Goal: Task Accomplishment & Management: Manage account settings

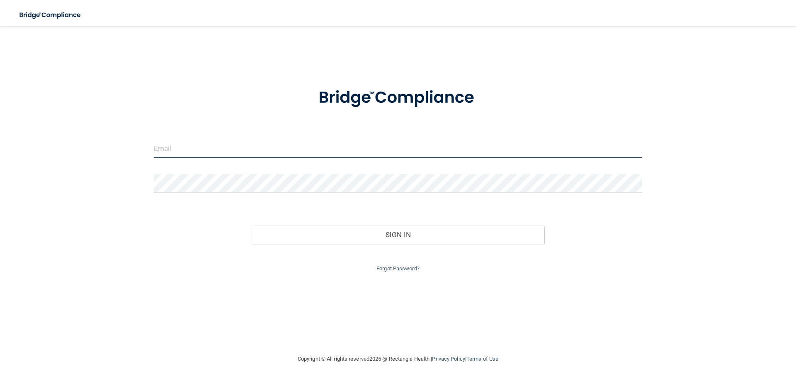
type input "[EMAIL_ADDRESS][DOMAIN_NAME]"
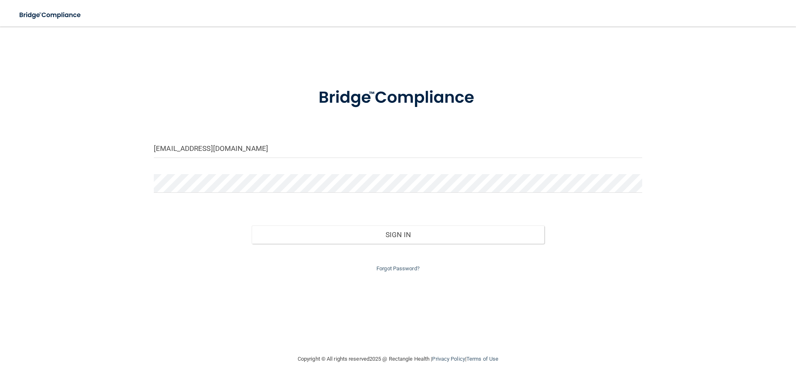
click at [265, 152] on input "[EMAIL_ADDRESS][DOMAIN_NAME]" at bounding box center [398, 148] width 488 height 19
click at [566, 209] on div "Sign In" at bounding box center [398, 226] width 501 height 35
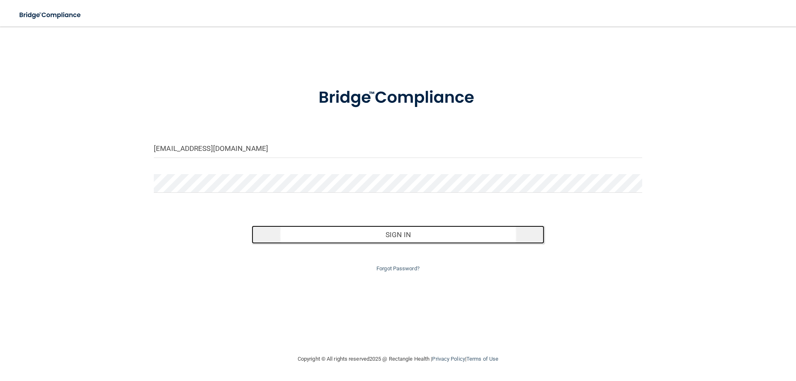
click at [501, 241] on button "Sign In" at bounding box center [398, 234] width 293 height 18
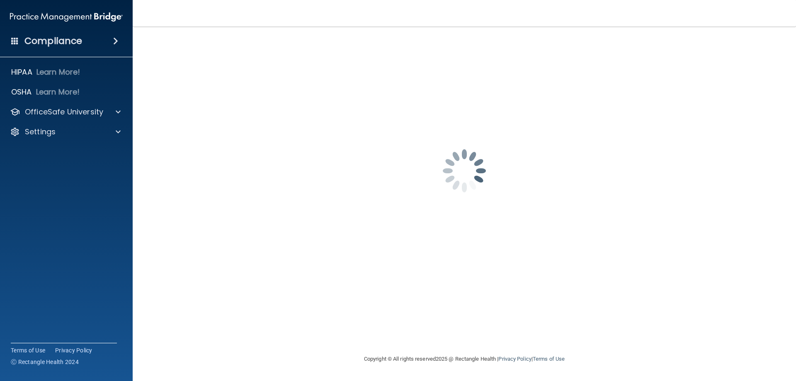
click at [58, 39] on h4 "Compliance" at bounding box center [53, 41] width 58 height 12
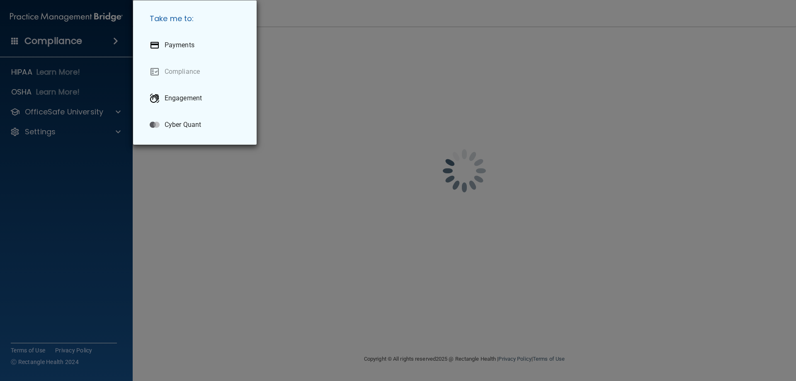
click at [58, 40] on div "Take me to: Payments Compliance Engagement Cyber Quant" at bounding box center [398, 190] width 796 height 381
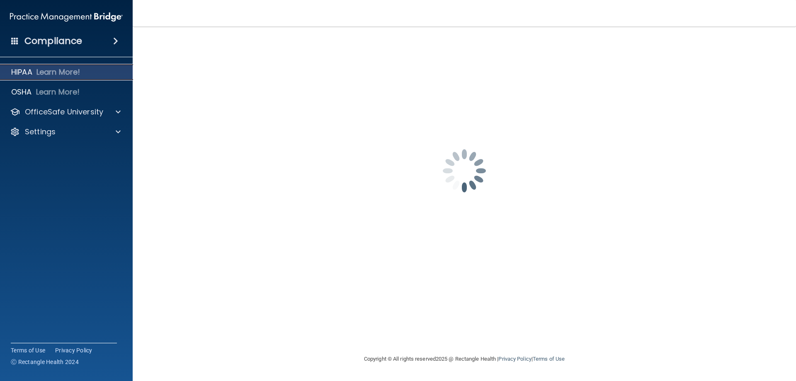
click at [19, 72] on p "HIPAA" at bounding box center [21, 72] width 21 height 10
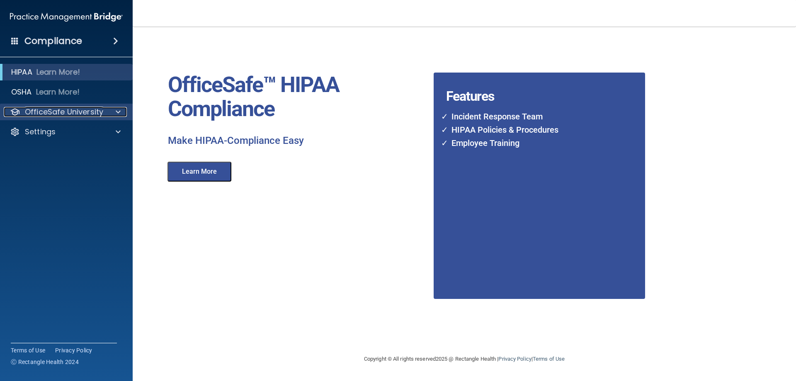
click at [59, 115] on p "OfficeSafe University" at bounding box center [64, 112] width 78 height 10
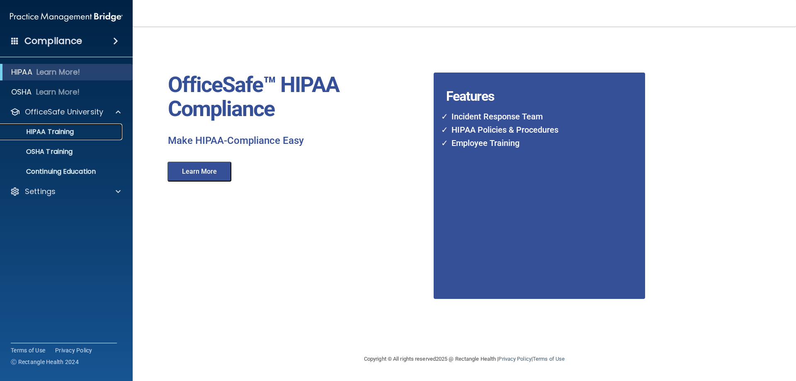
click at [61, 130] on p "HIPAA Training" at bounding box center [39, 132] width 68 height 8
click at [46, 194] on p "Settings" at bounding box center [40, 191] width 31 height 10
click at [51, 211] on p "My Account" at bounding box center [61, 211] width 113 height 8
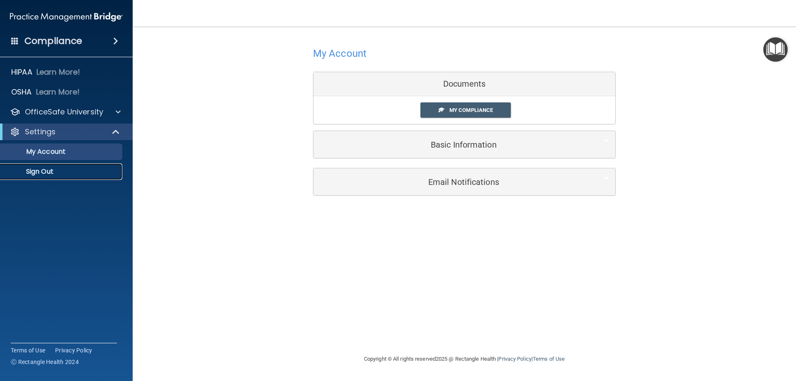
click at [57, 166] on link "Sign Out" at bounding box center [57, 171] width 131 height 17
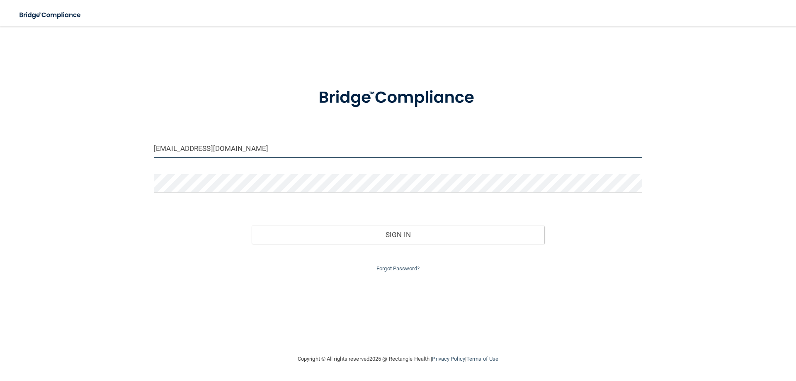
click at [199, 148] on input "[EMAIL_ADDRESS][DOMAIN_NAME]" at bounding box center [398, 148] width 488 height 19
drag, startPoint x: 210, startPoint y: 145, endPoint x: 105, endPoint y: 138, distance: 104.6
click at [155, 145] on input "[EMAIL_ADDRESS][DOMAIN_NAME]" at bounding box center [398, 148] width 488 height 19
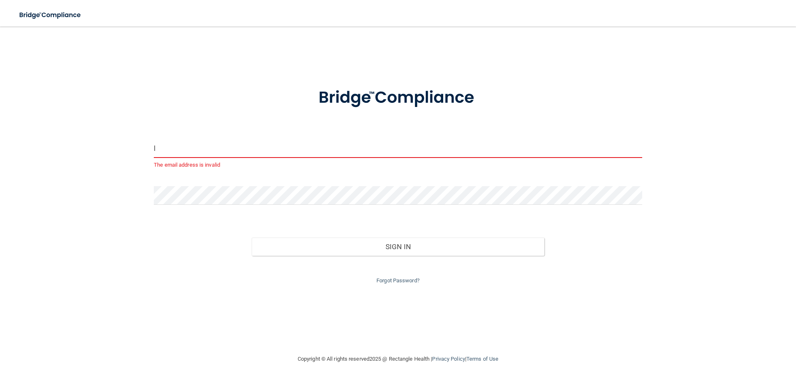
type input "l"
click at [177, 152] on input "l" at bounding box center [398, 148] width 488 height 19
type input "[EMAIL_ADDRESS][DOMAIN_NAME]"
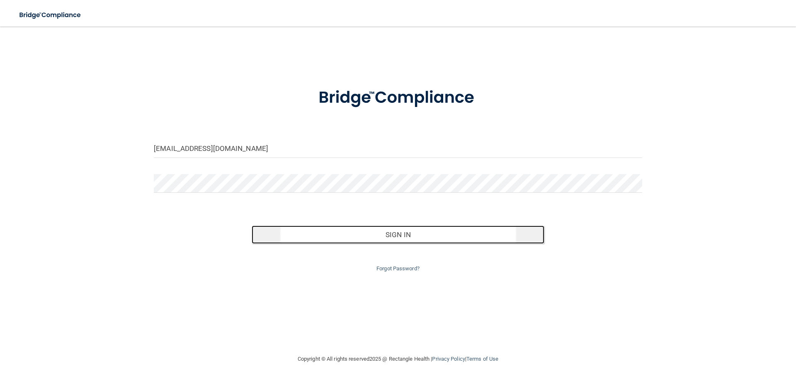
click at [408, 237] on button "Sign In" at bounding box center [398, 234] width 293 height 18
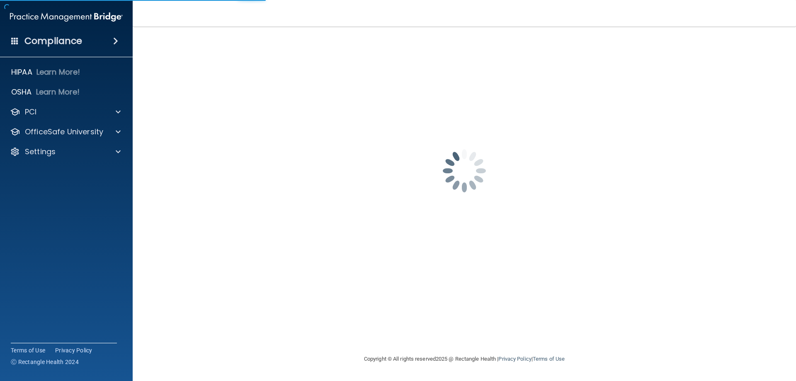
click at [18, 41] on span at bounding box center [14, 40] width 7 height 7
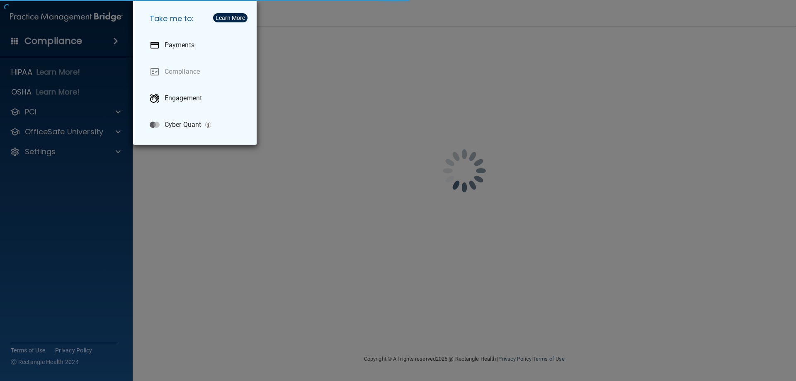
click at [174, 180] on div "Take me to: Payments Compliance Engagement Cyber Quant" at bounding box center [398, 190] width 796 height 381
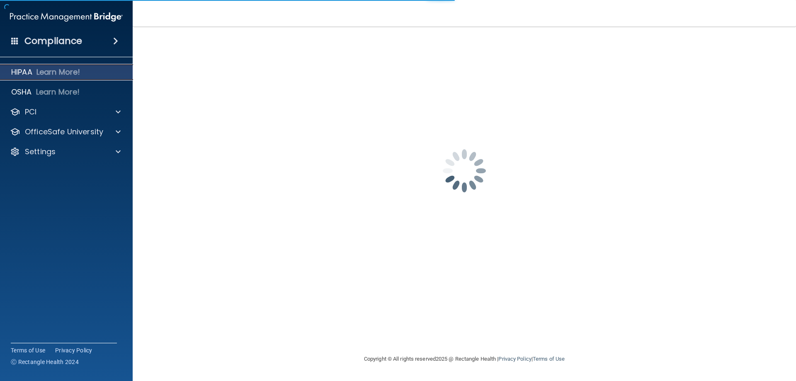
click at [20, 70] on p "HIPAA" at bounding box center [21, 72] width 21 height 10
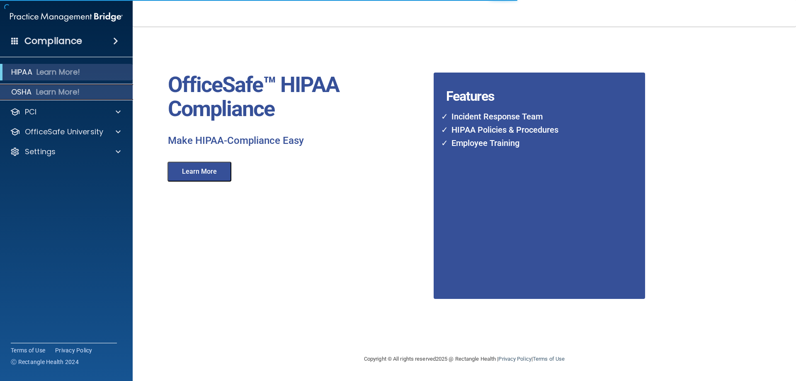
click at [30, 94] on p "OSHA" at bounding box center [21, 92] width 21 height 10
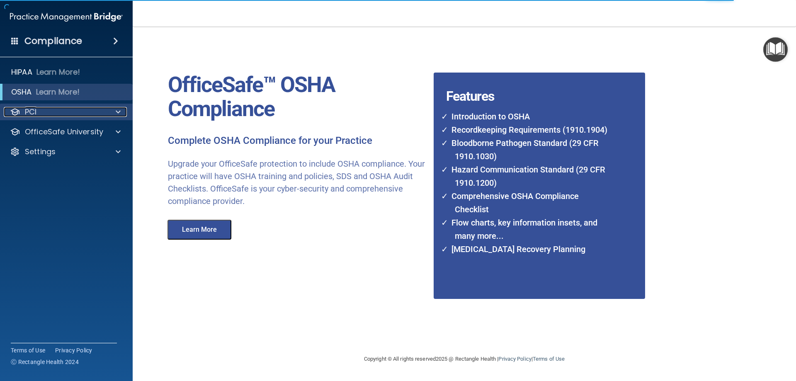
click at [39, 114] on div "PCI" at bounding box center [55, 112] width 103 height 10
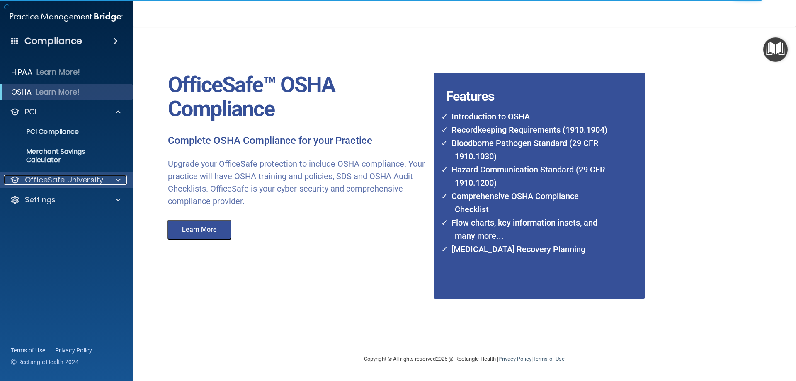
click at [77, 184] on p "OfficeSafe University" at bounding box center [64, 180] width 78 height 10
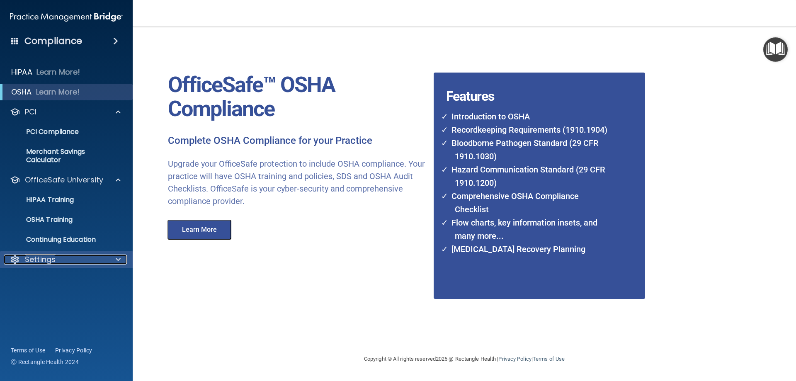
click at [102, 258] on div "Settings" at bounding box center [55, 259] width 103 height 10
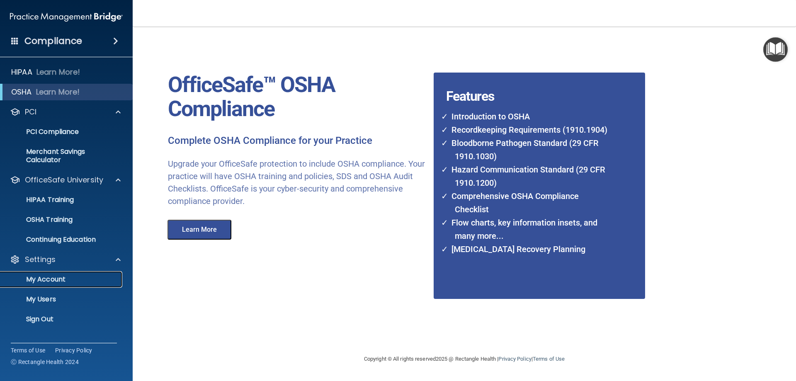
click at [56, 278] on p "My Account" at bounding box center [61, 279] width 113 height 8
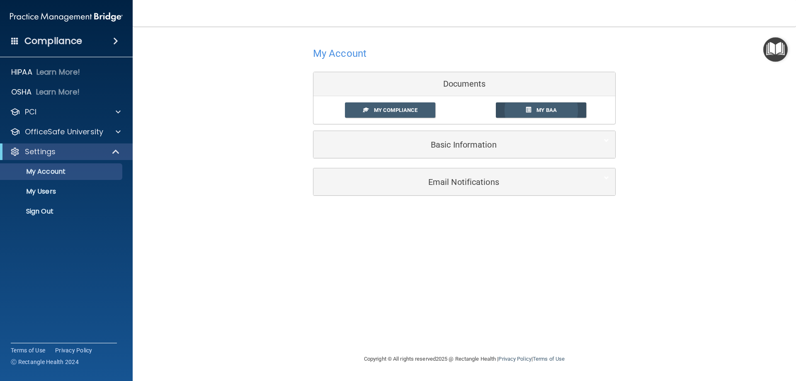
click at [531, 111] on link "My BAA" at bounding box center [541, 109] width 91 height 15
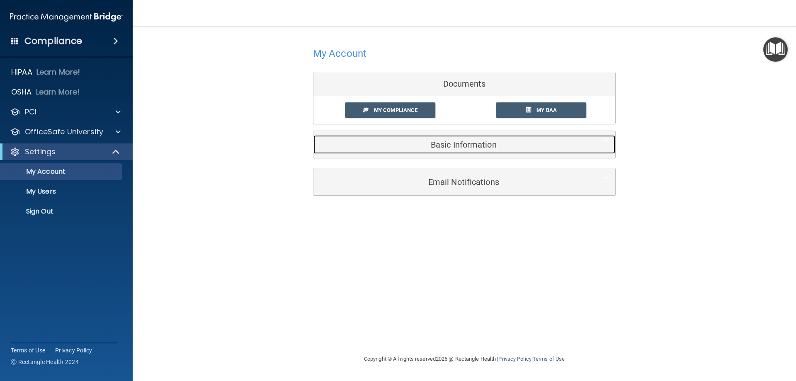
click at [450, 144] on h5 "Basic Information" at bounding box center [451, 144] width 264 height 9
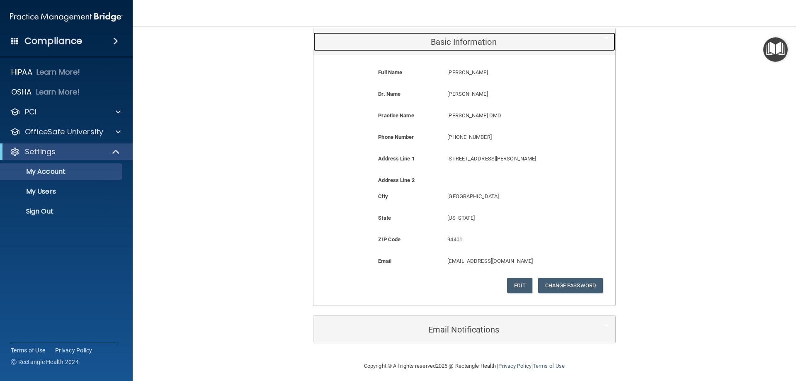
scroll to position [108, 0]
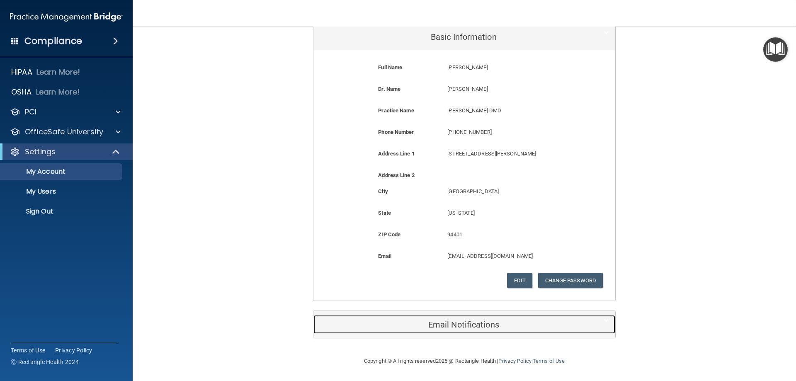
click at [463, 317] on div "Email Notifications" at bounding box center [451, 324] width 276 height 19
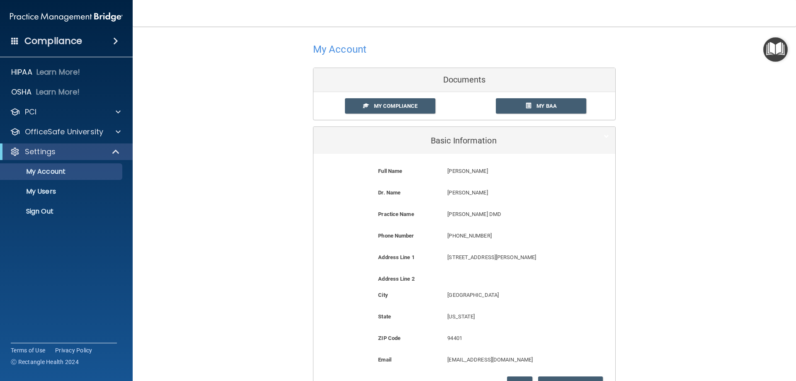
scroll to position [0, 0]
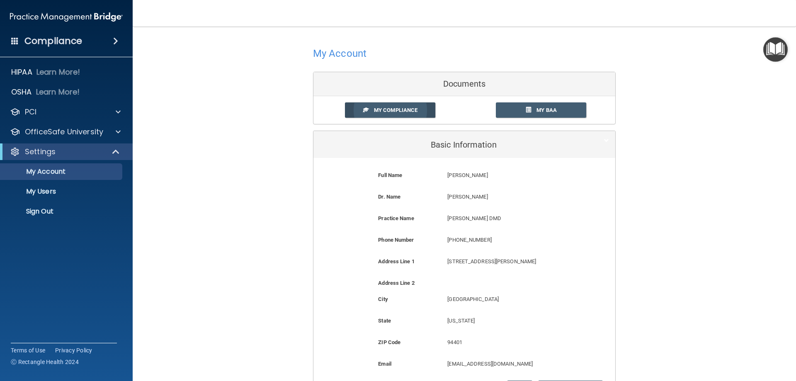
click at [385, 107] on span "My Compliance" at bounding box center [396, 110] width 44 height 6
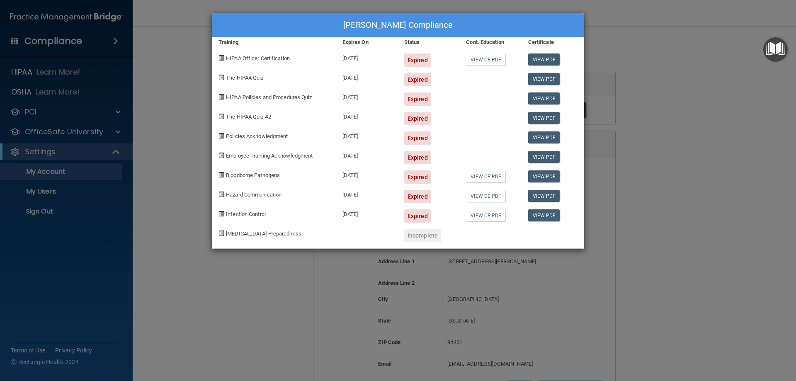
click at [687, 145] on div "[PERSON_NAME] Compliance Training Expires On Status Cont. Education Certificate…" at bounding box center [398, 190] width 796 height 381
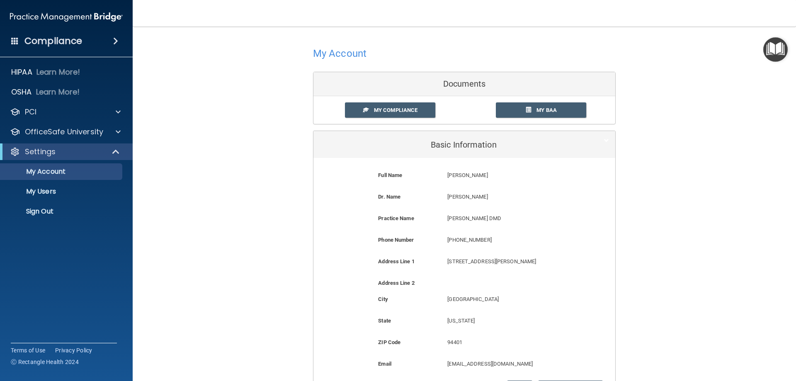
click at [7, 48] on div "Compliance" at bounding box center [66, 41] width 133 height 18
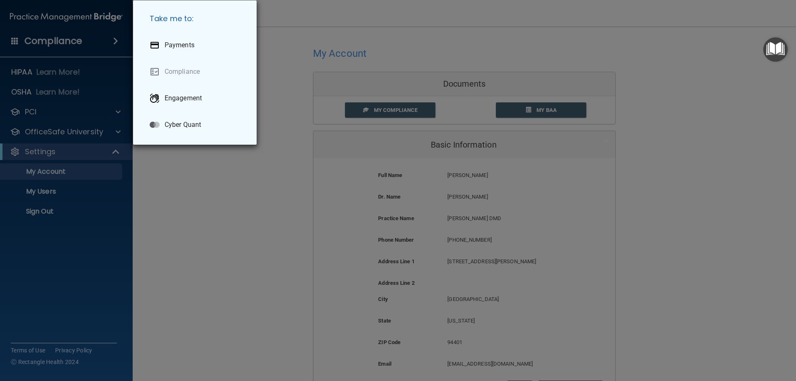
click at [9, 40] on div "Take me to: Payments Compliance Engagement Cyber Quant" at bounding box center [398, 190] width 796 height 381
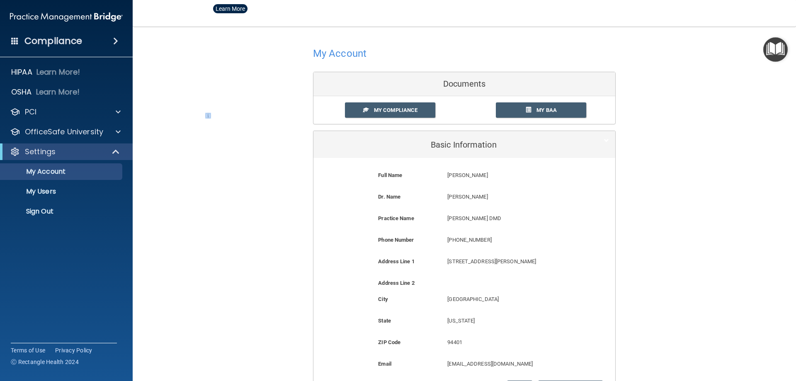
click at [9, 40] on div at bounding box center [398, 190] width 796 height 381
click at [19, 43] on div "Compliance" at bounding box center [66, 41] width 133 height 18
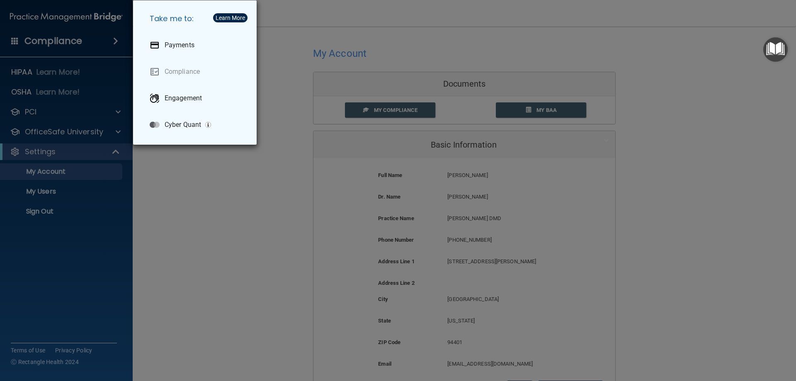
click at [137, 261] on div "Take me to: Payments Compliance Engagement Cyber Quant" at bounding box center [398, 190] width 796 height 381
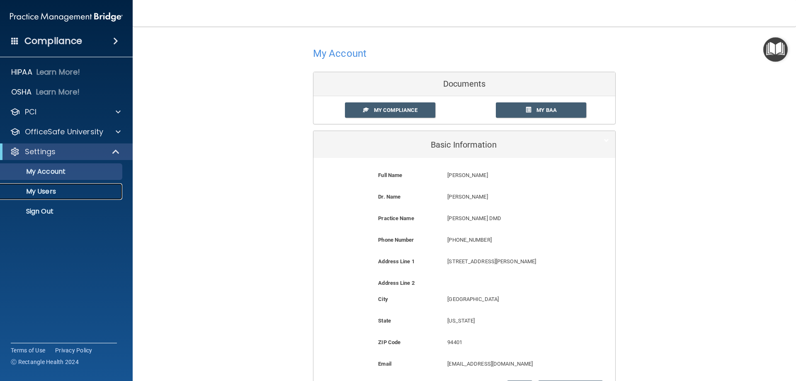
click at [36, 195] on p "My Users" at bounding box center [61, 191] width 113 height 8
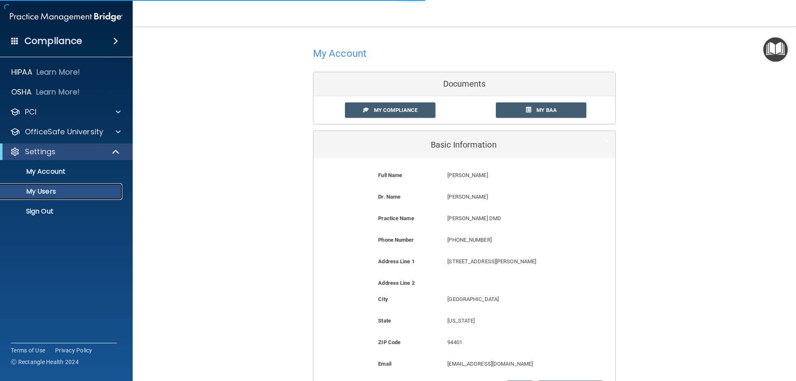
select select "20"
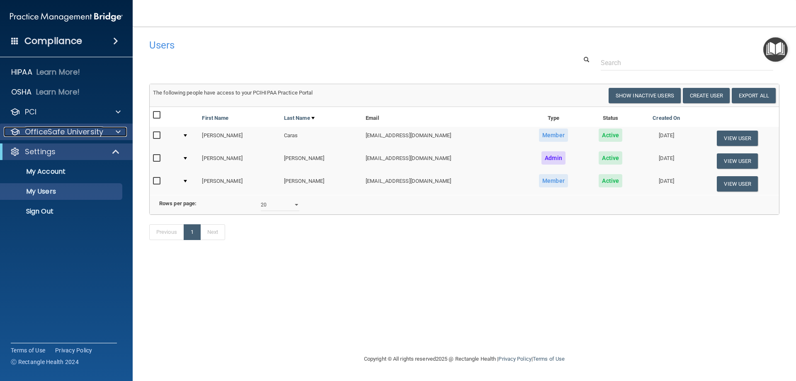
click at [60, 130] on p "OfficeSafe University" at bounding box center [64, 132] width 78 height 10
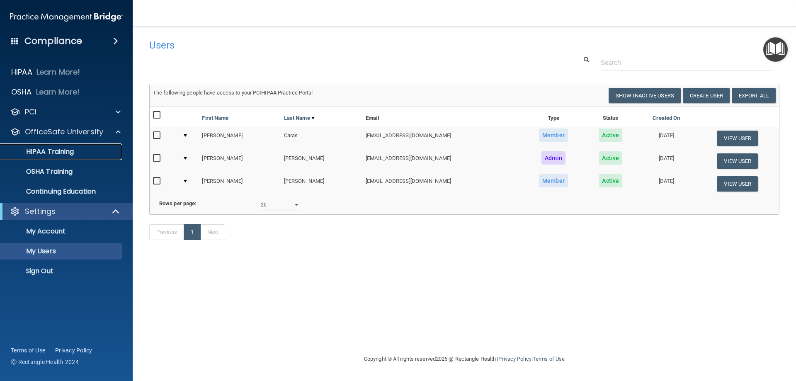
click at [59, 152] on p "HIPAA Training" at bounding box center [39, 152] width 68 height 8
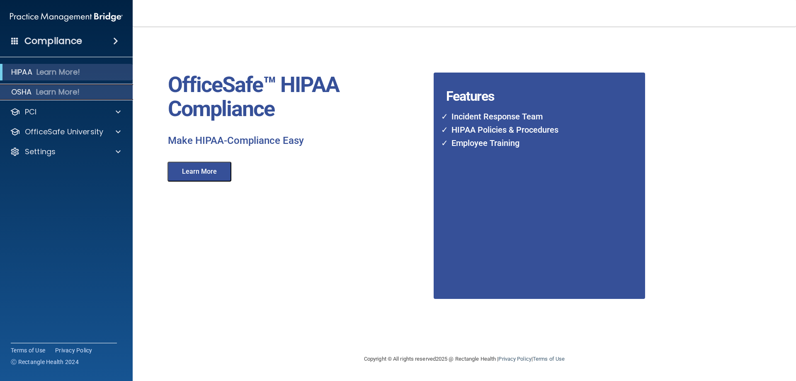
click at [69, 85] on div "OSHA Learn More!" at bounding box center [66, 92] width 145 height 17
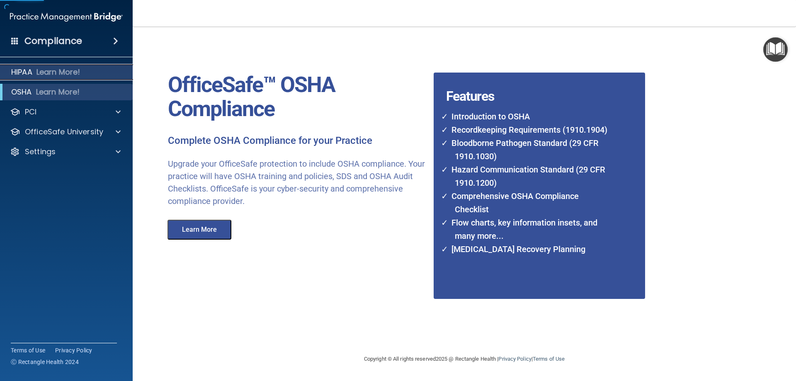
click at [73, 68] on p "Learn More!" at bounding box center [58, 72] width 44 height 10
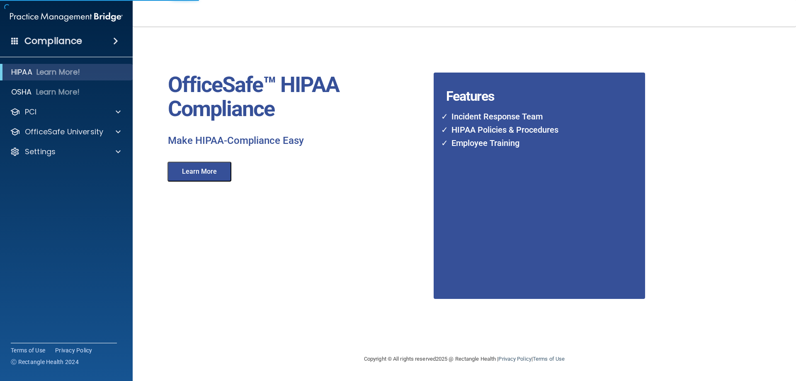
click at [78, 39] on h4 "Compliance" at bounding box center [53, 41] width 58 height 12
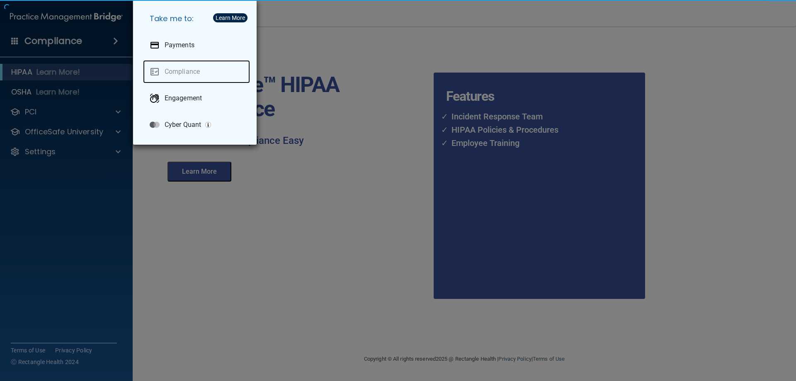
click at [181, 74] on link "Compliance" at bounding box center [196, 71] width 107 height 23
click at [177, 70] on link "Compliance" at bounding box center [196, 71] width 107 height 23
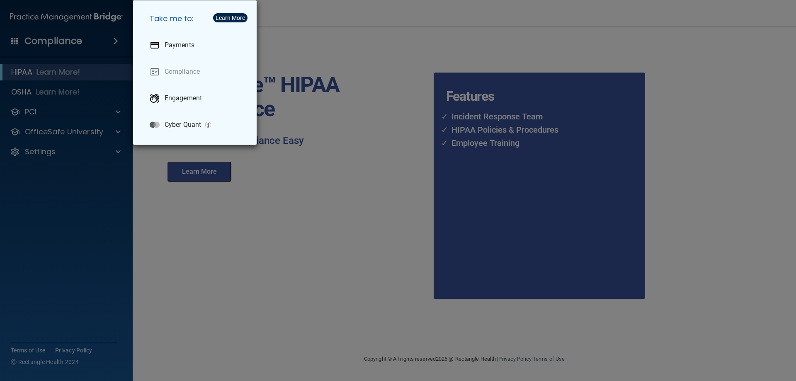
click at [332, 177] on div "Take me to: Payments Compliance Engagement Cyber Quant" at bounding box center [398, 190] width 796 height 381
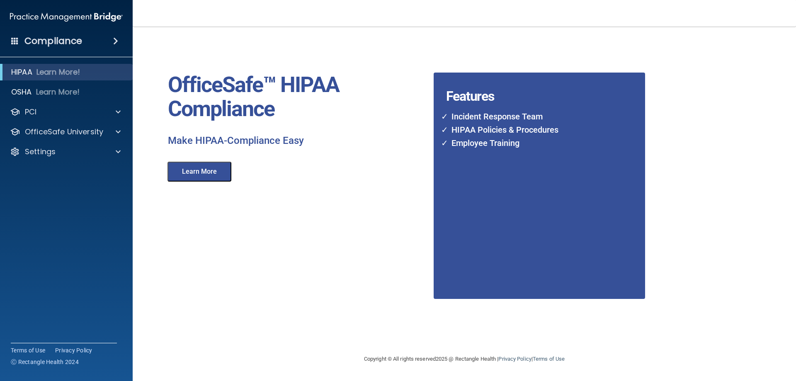
click at [68, 50] on div "Compliance HIPAA Learn More! OSHA Learn More! PCI PCI Compliance Merchant Savin…" at bounding box center [66, 190] width 133 height 381
click at [71, 37] on h4 "Compliance" at bounding box center [53, 41] width 58 height 12
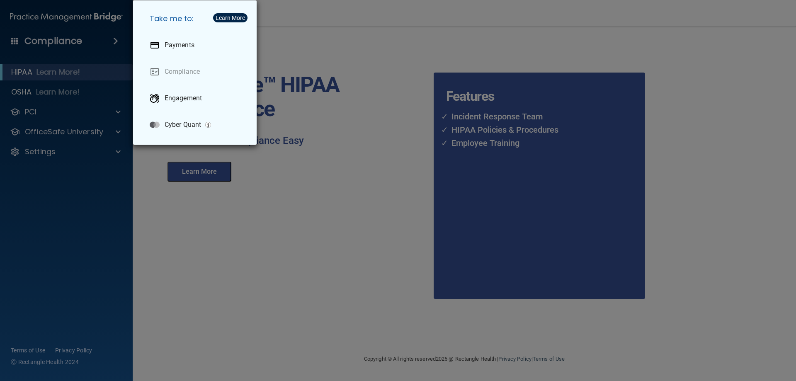
click at [379, 115] on div "Take me to: Payments Compliance Engagement Cyber Quant" at bounding box center [398, 190] width 796 height 381
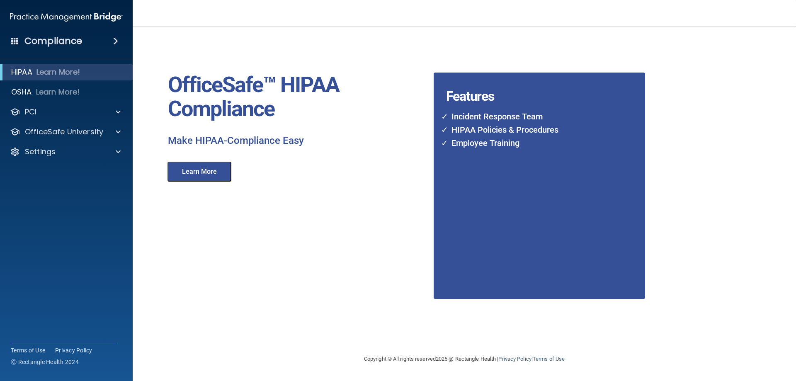
click at [102, 17] on img at bounding box center [66, 17] width 113 height 17
